Goal: Transaction & Acquisition: Purchase product/service

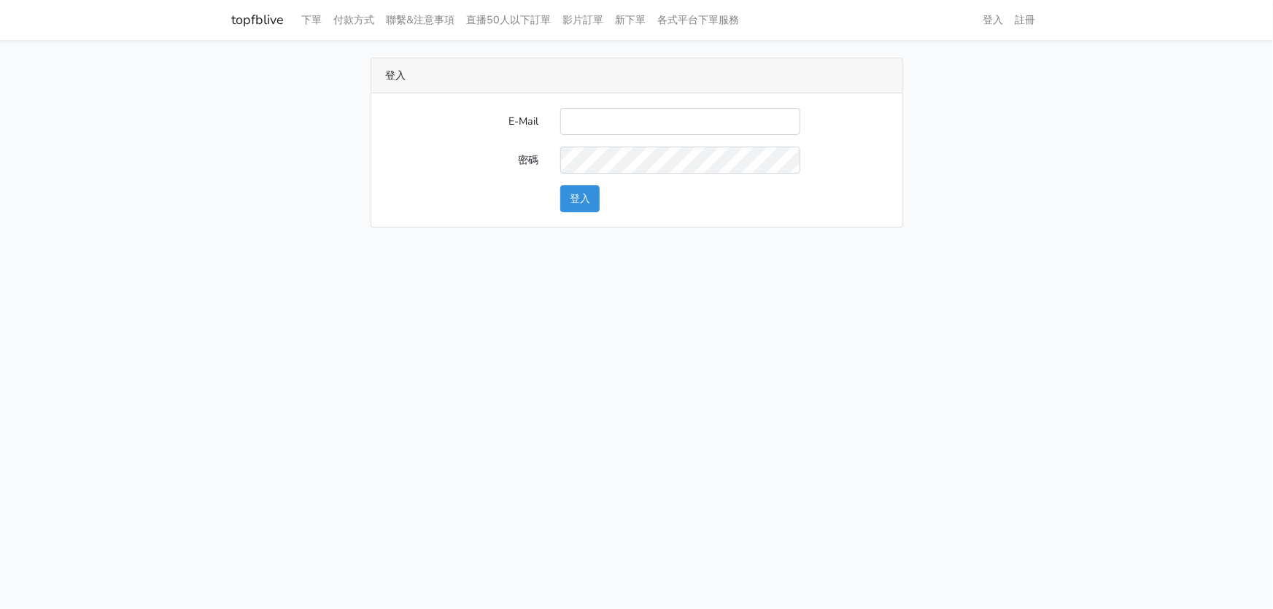
type input "hommyjewelry@gmail.com"
click at [582, 197] on button "登入" at bounding box center [579, 198] width 39 height 27
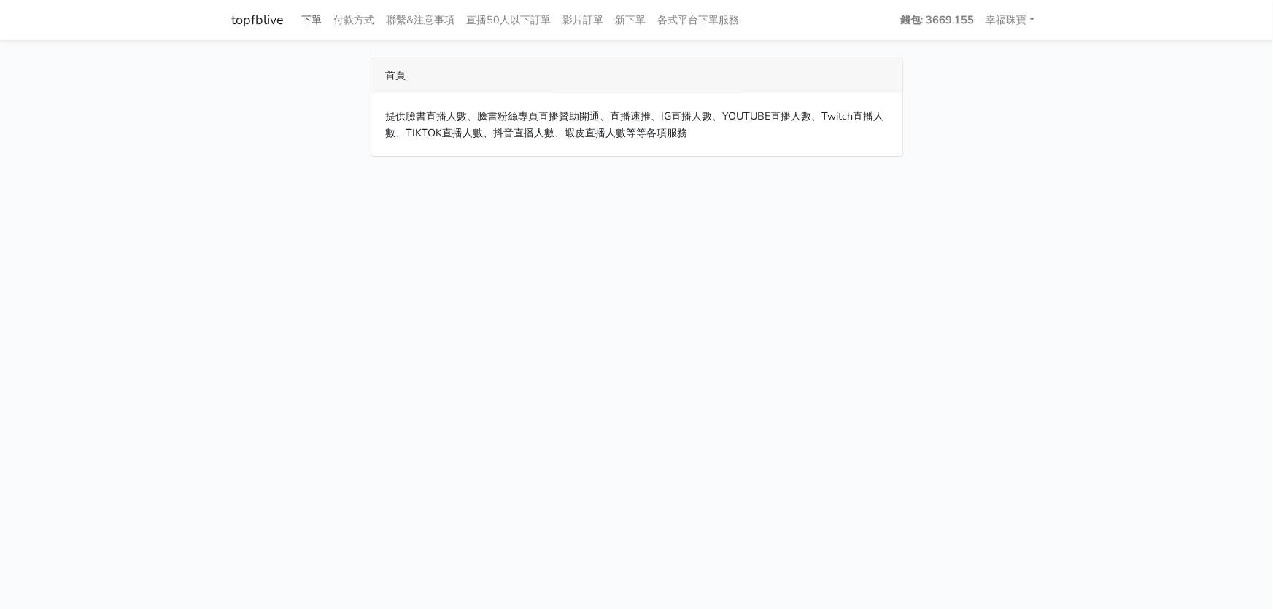
click at [306, 20] on link "下單" at bounding box center [312, 20] width 32 height 28
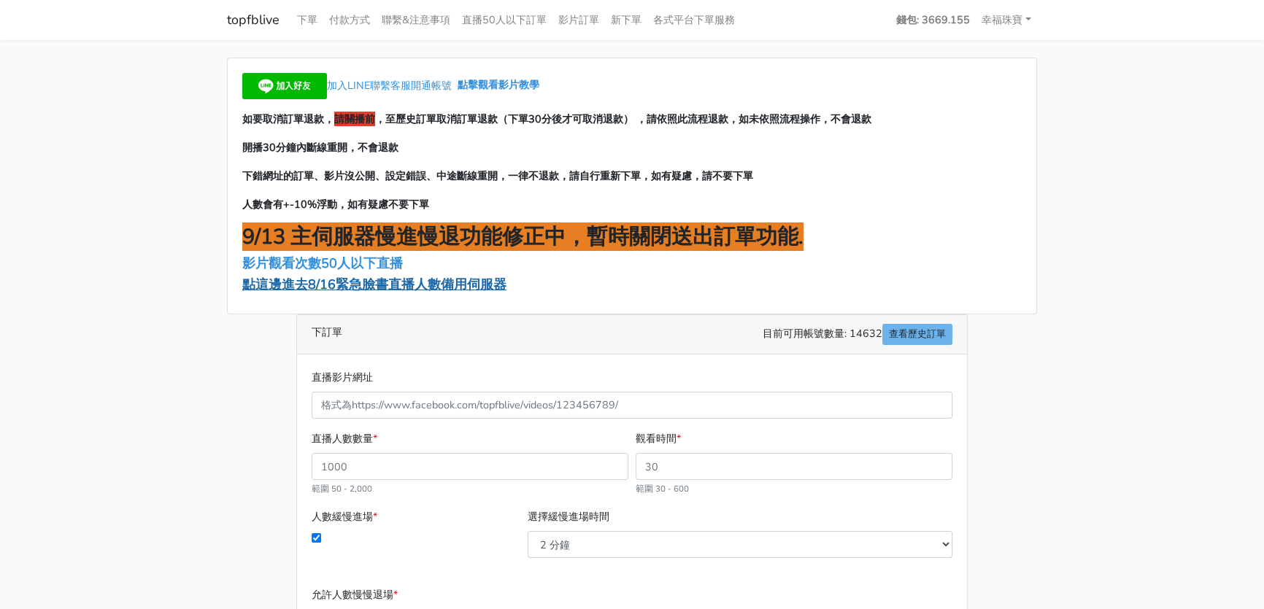
click at [390, 284] on span "點這邊進去8/16緊急臉書直播人數備用伺服器" at bounding box center [374, 285] width 264 height 18
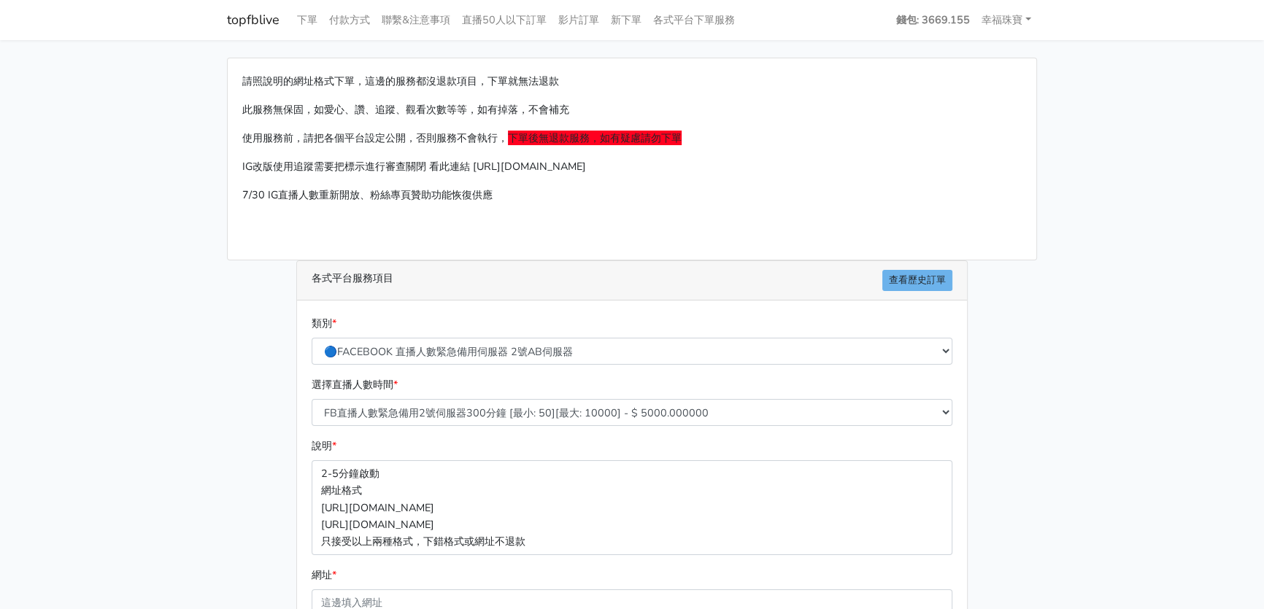
select select "573"
click at [312, 399] on select "FB直播人數緊急備用2號伺服器300分鐘 [最小: 50][最大: 10000] - $ 5000.000000 FB直播人數緊急備用2號伺服器60分鐘 [最…" at bounding box center [632, 412] width 641 height 27
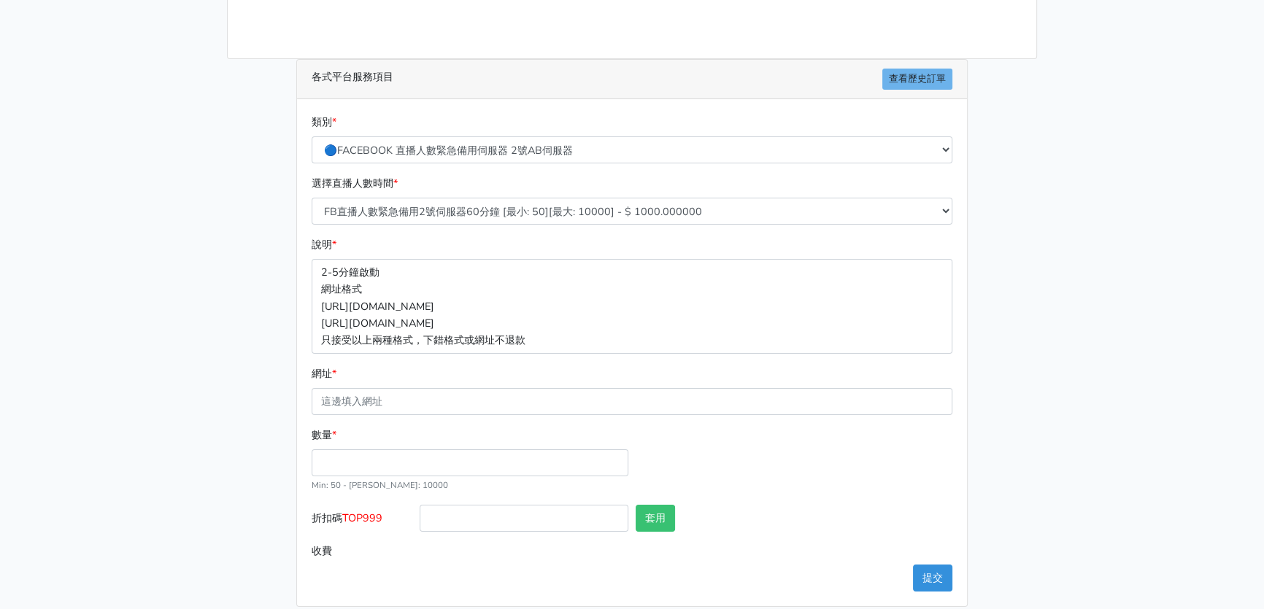
scroll to position [215, 0]
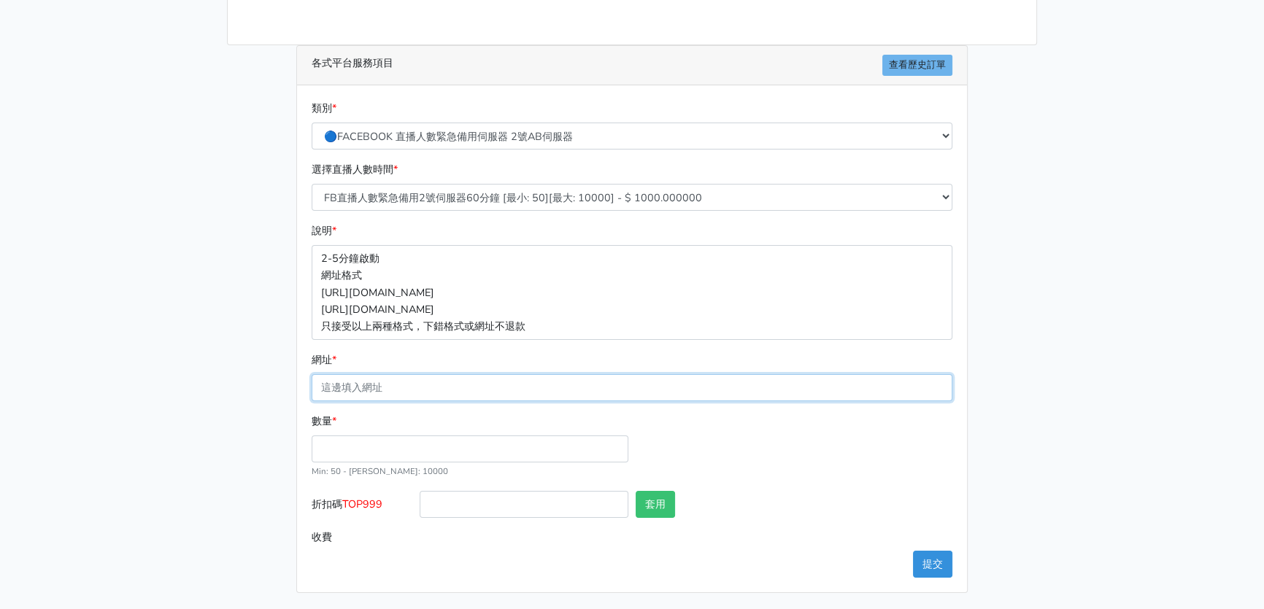
click at [358, 387] on input "網址 *" at bounding box center [632, 387] width 641 height 27
paste input "[URL][DOMAIN_NAME]"
type input "https://www.facebook.com/HommyJewelry/videos/1560453431411101"
click at [377, 452] on input "數量 *" at bounding box center [470, 449] width 317 height 27
type input "50"
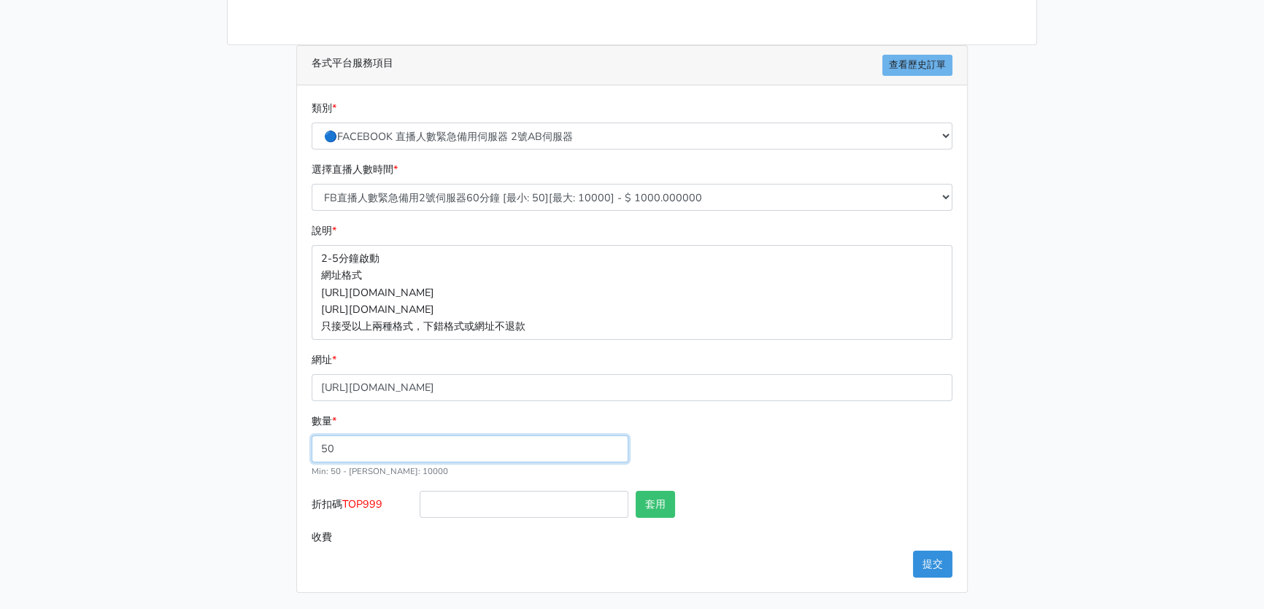
click at [612, 451] on input "50" at bounding box center [470, 449] width 317 height 27
type input "50.000"
click at [396, 450] on input "50" at bounding box center [470, 449] width 317 height 27
type input "0"
type input "300"
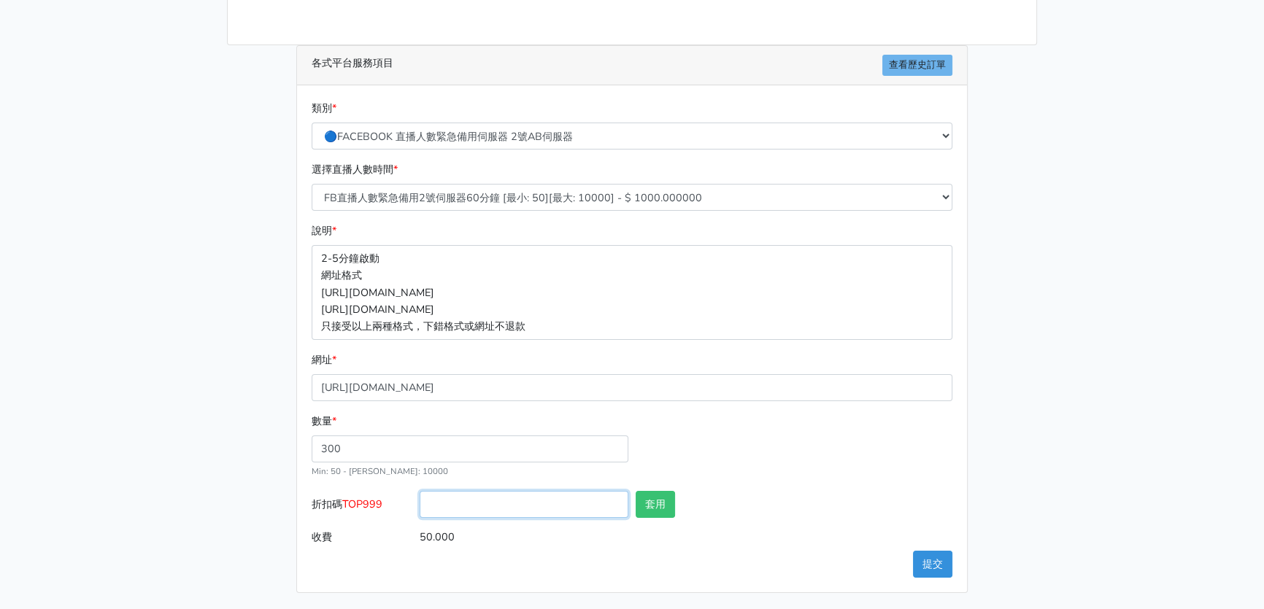
type input "300.000"
click at [562, 504] on input "折扣碼 TOP999" at bounding box center [524, 504] width 209 height 27
type input "TOP999"
click at [663, 506] on button "套用" at bounding box center [655, 504] width 39 height 27
type input "套用失敗"
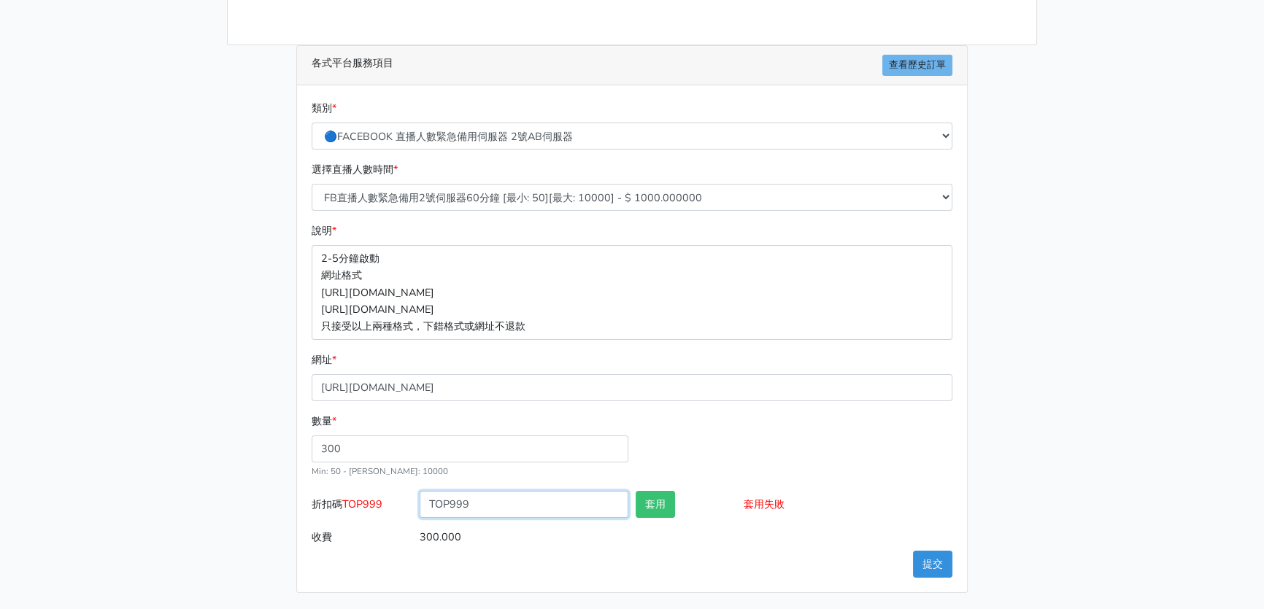
click at [489, 496] on input "TOP999" at bounding box center [524, 504] width 209 height 27
click at [934, 568] on button "提交" at bounding box center [932, 564] width 39 height 27
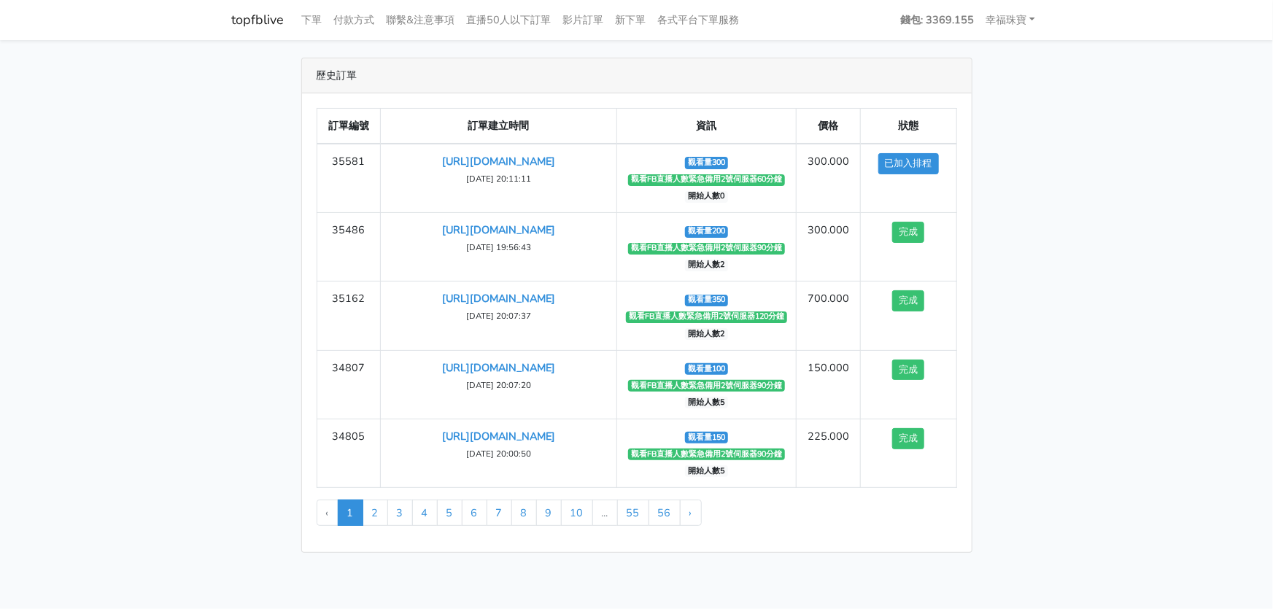
click at [1183, 201] on main "歷史訂單 訂單編號 訂單建立時間 資訊 價格 狀態 35581 [URL][DOMAIN_NAME] 完成" at bounding box center [636, 305] width 1273 height 531
